Goal: Complete application form

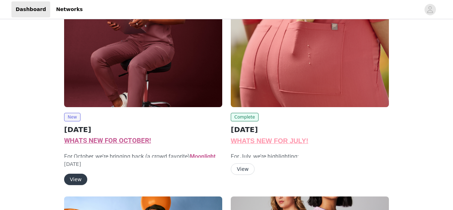
scroll to position [118, 0]
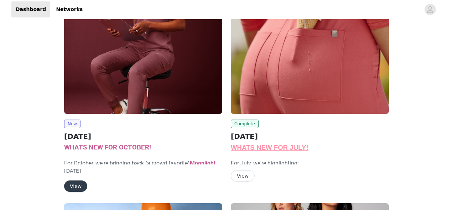
click at [240, 175] on button "View" at bounding box center [243, 175] width 24 height 11
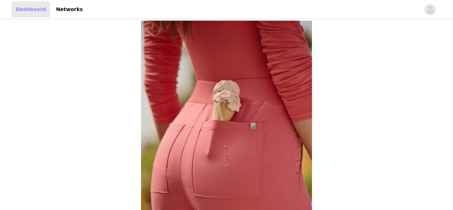
click at [26, 8] on link "Dashboard" at bounding box center [30, 9] width 39 height 16
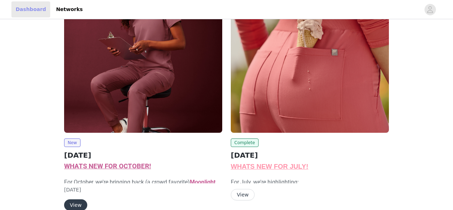
scroll to position [175, 0]
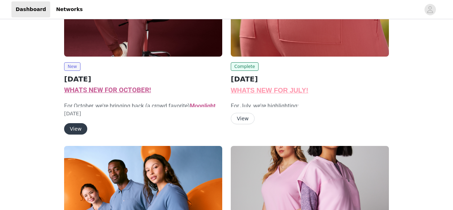
click at [76, 130] on button "View" at bounding box center [75, 128] width 23 height 11
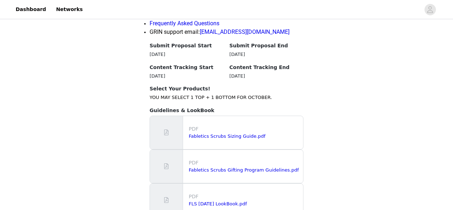
scroll to position [815, 0]
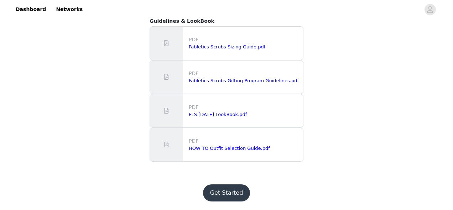
click at [217, 194] on button "Get Started" at bounding box center [226, 192] width 47 height 17
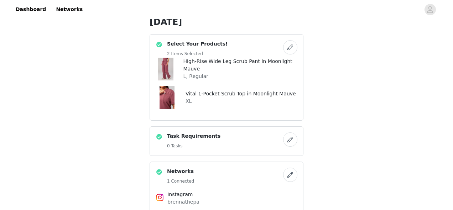
scroll to position [259, 0]
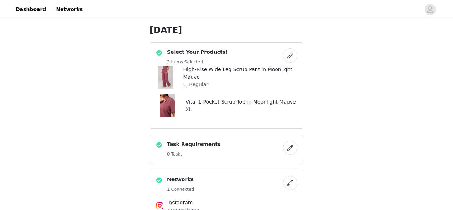
click at [288, 57] on button "button" at bounding box center [290, 55] width 14 height 14
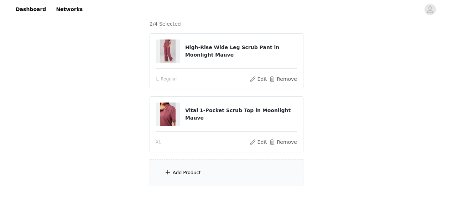
scroll to position [132, 0]
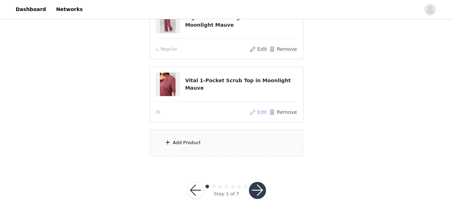
click at [262, 112] on button "Edit" at bounding box center [258, 112] width 18 height 9
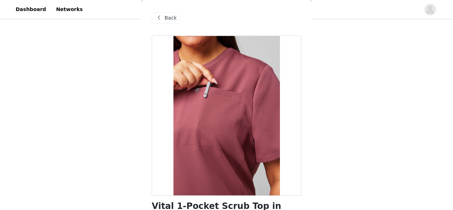
scroll to position [71, 0]
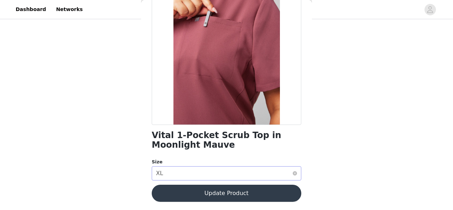
click at [198, 173] on div "Select size XL" at bounding box center [224, 174] width 136 height 14
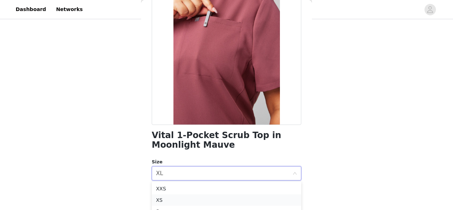
scroll to position [27, 0]
click at [171, 203] on li "L" at bounding box center [226, 206] width 149 height 11
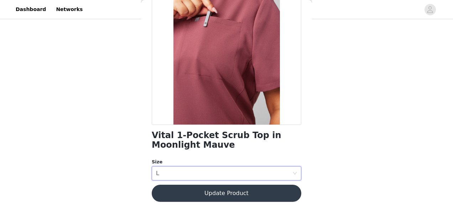
click at [192, 190] on button "Update Product" at bounding box center [226, 193] width 149 height 17
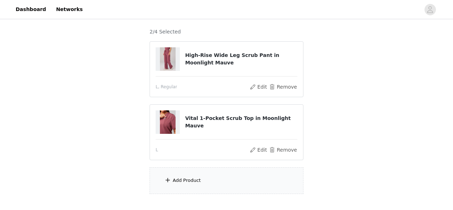
scroll to position [138, 0]
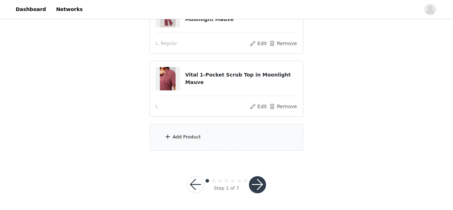
click at [257, 177] on button "button" at bounding box center [257, 184] width 17 height 17
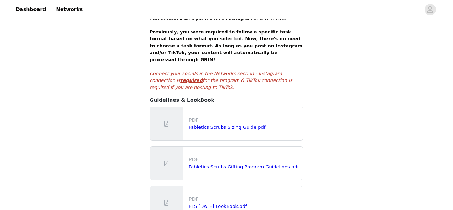
scroll to position [223, 0]
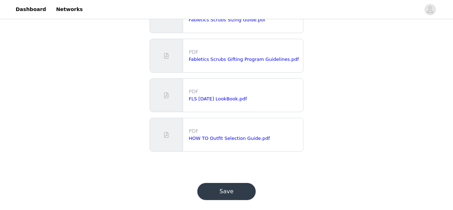
click at [231, 186] on button "Save" at bounding box center [226, 191] width 58 height 17
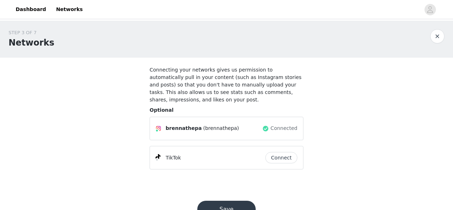
click at [231, 207] on button "Save" at bounding box center [226, 209] width 58 height 17
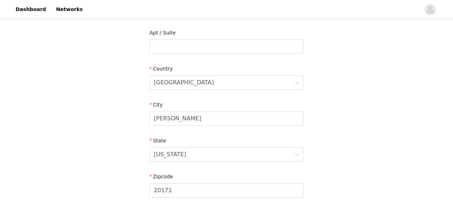
scroll to position [290, 0]
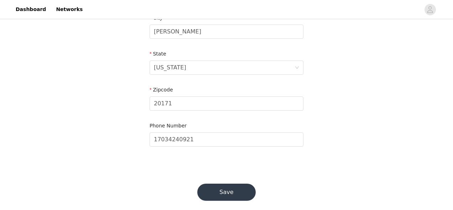
click at [224, 190] on button "Save" at bounding box center [226, 192] width 58 height 17
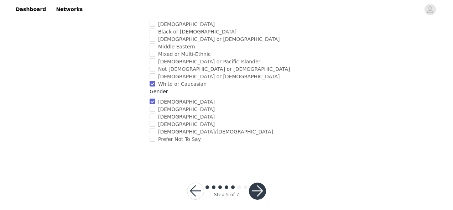
scroll to position [323, 0]
click at [255, 183] on button "button" at bounding box center [257, 191] width 17 height 17
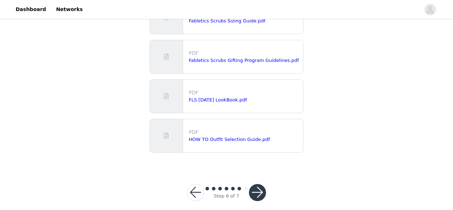
scroll to position [91, 0]
click at [258, 184] on button "button" at bounding box center [257, 192] width 17 height 17
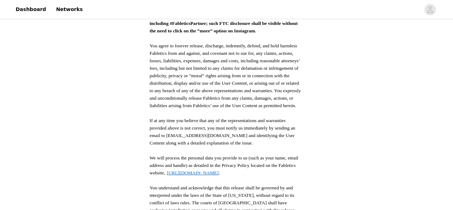
scroll to position [433, 0]
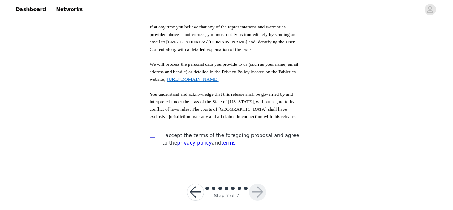
click at [149, 132] on input "checkbox" at bounding box center [151, 134] width 5 height 5
checkbox input "true"
click at [269, 185] on div "Step 7 of 7" at bounding box center [226, 192] width 96 height 34
click at [259, 185] on button "button" at bounding box center [257, 192] width 17 height 17
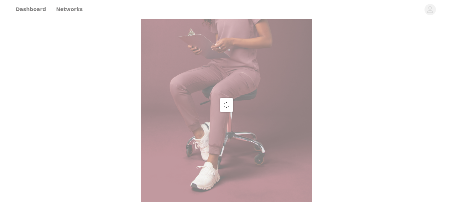
scroll to position [433, 0]
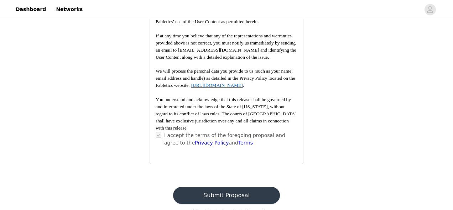
click at [252, 187] on button "Submit Proposal" at bounding box center [226, 195] width 106 height 17
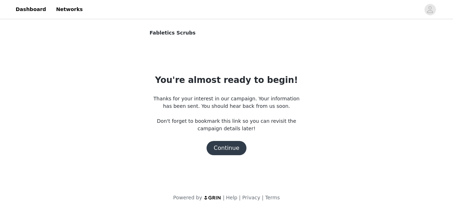
click at [230, 151] on button "Continue" at bounding box center [226, 148] width 40 height 14
